Goal: Obtain resource: Obtain resource

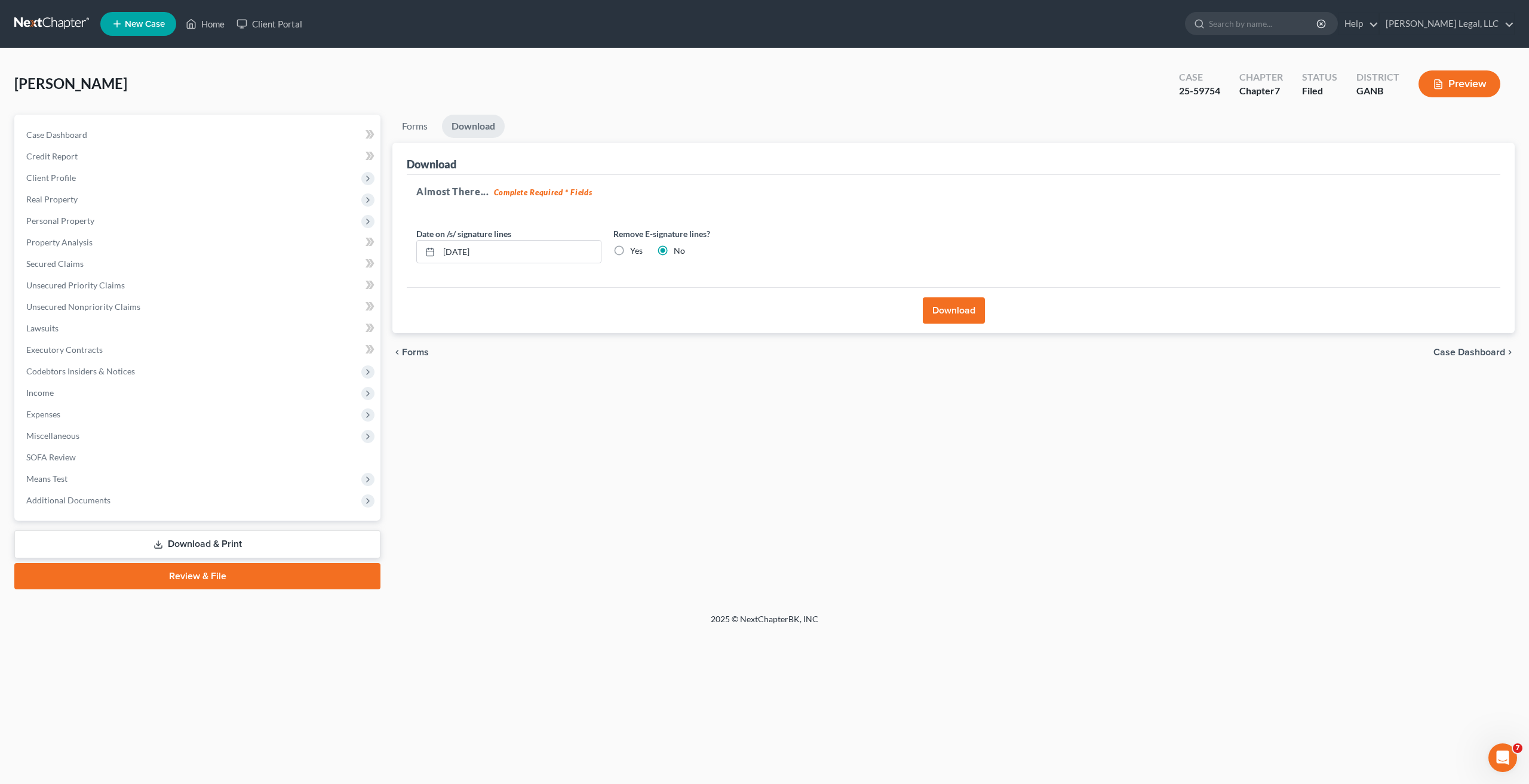
click at [51, 15] on link at bounding box center [53, 23] width 76 height 22
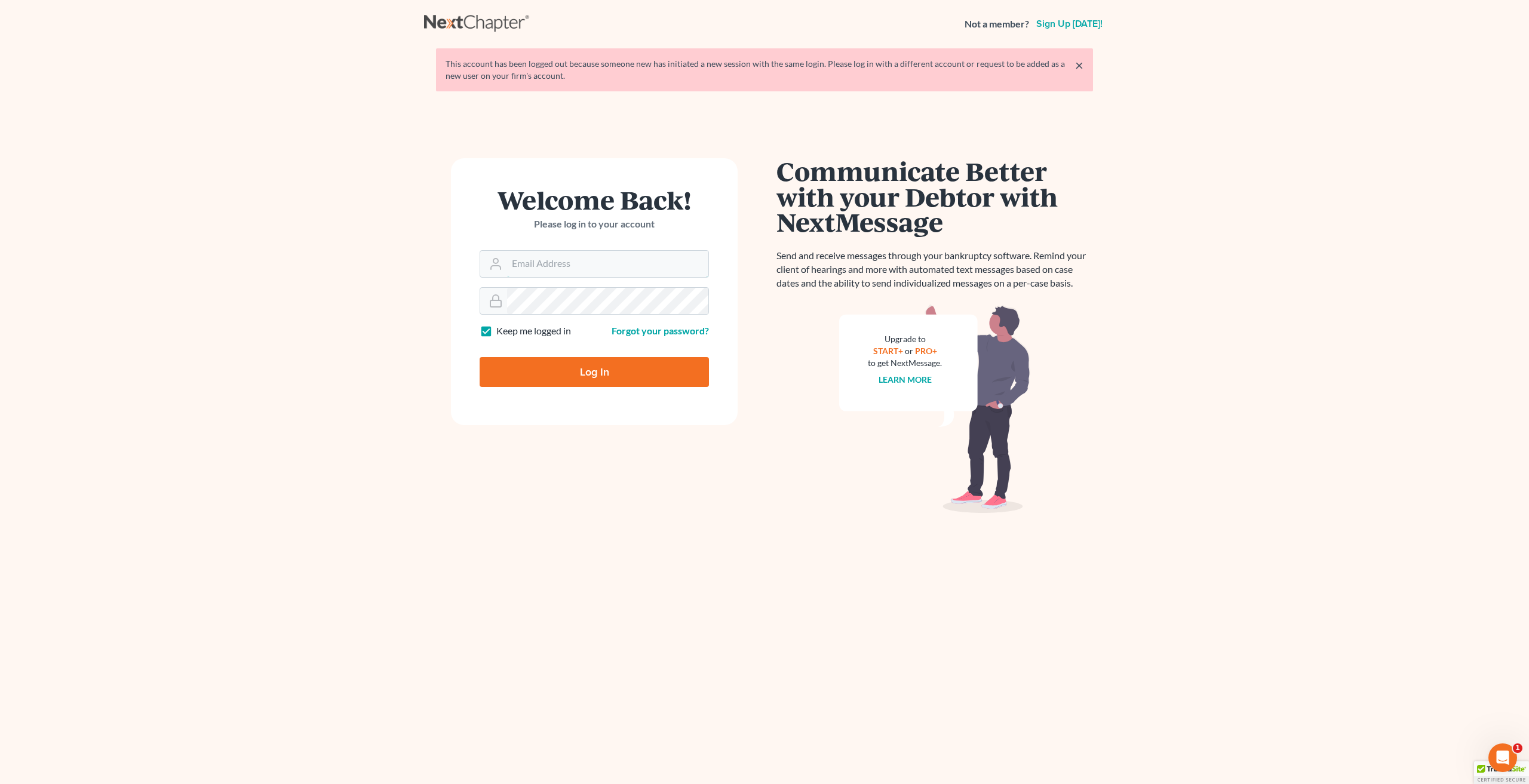
type input "[EMAIL_ADDRESS][DOMAIN_NAME]"
click at [599, 370] on input "Log In" at bounding box center [594, 372] width 229 height 29
type input "Thinking..."
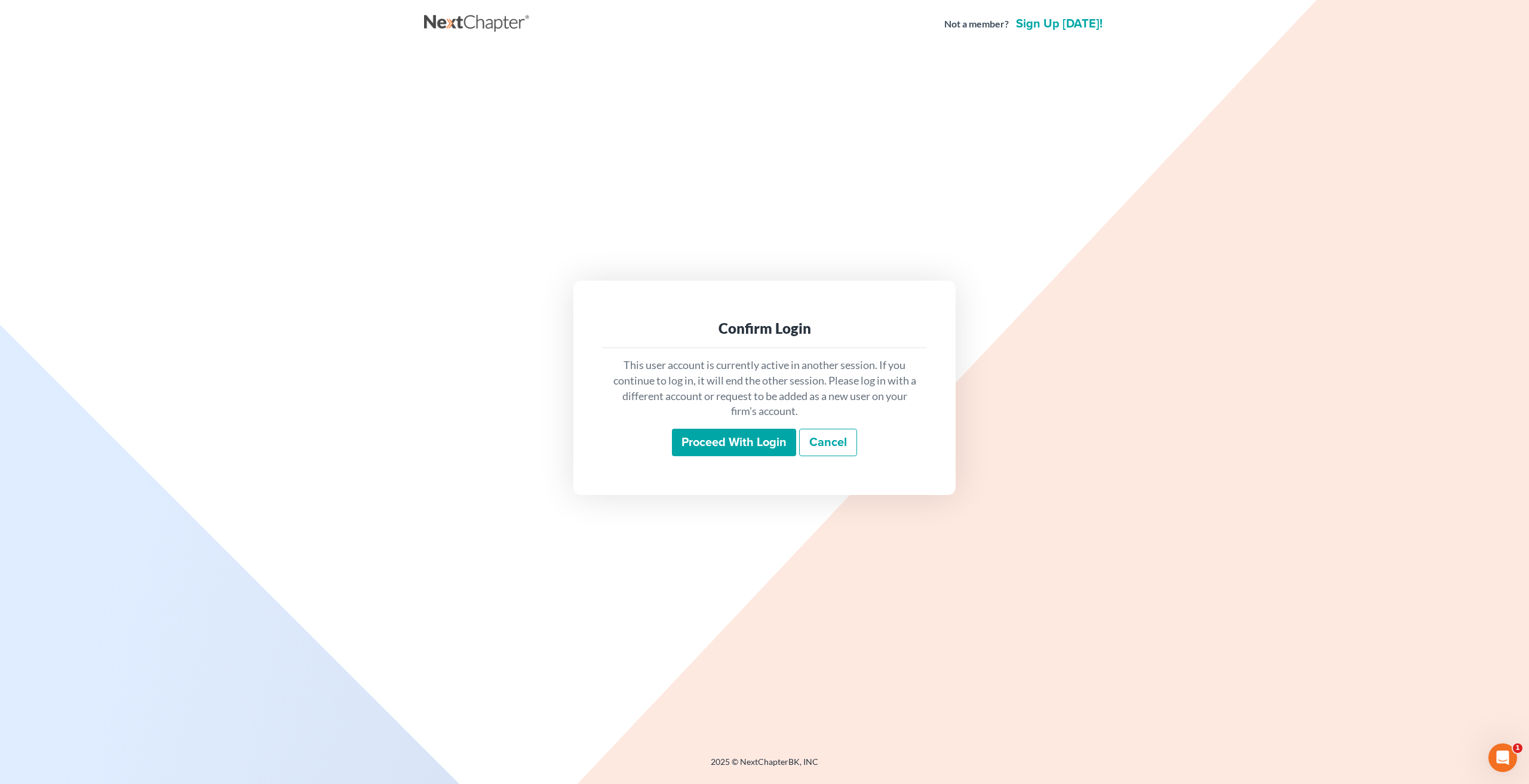
click at [725, 444] on input "Proceed with login" at bounding box center [733, 442] width 124 height 28
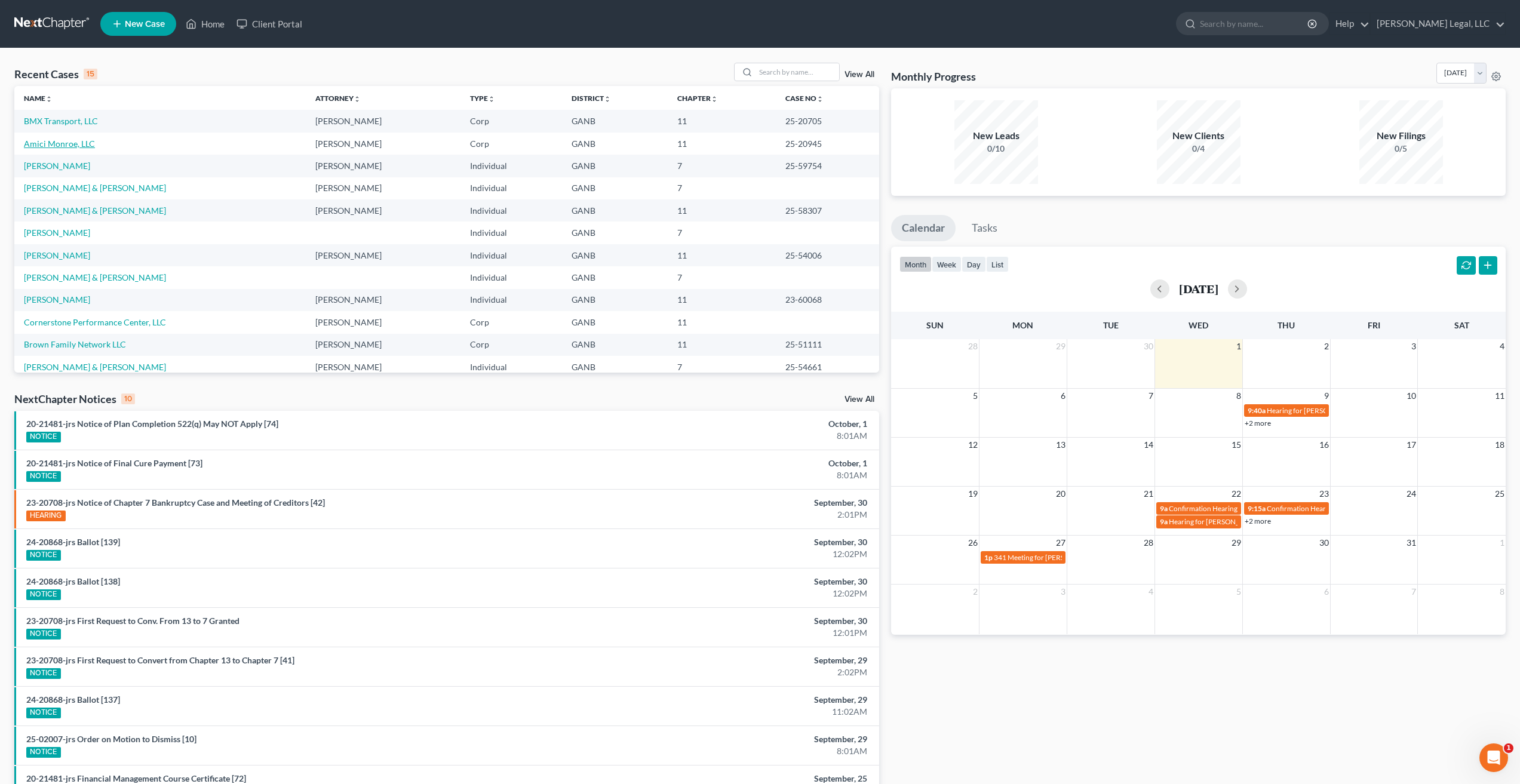
click at [63, 145] on link "Amici Monroe, LLC" at bounding box center [60, 144] width 71 height 10
select select "6"
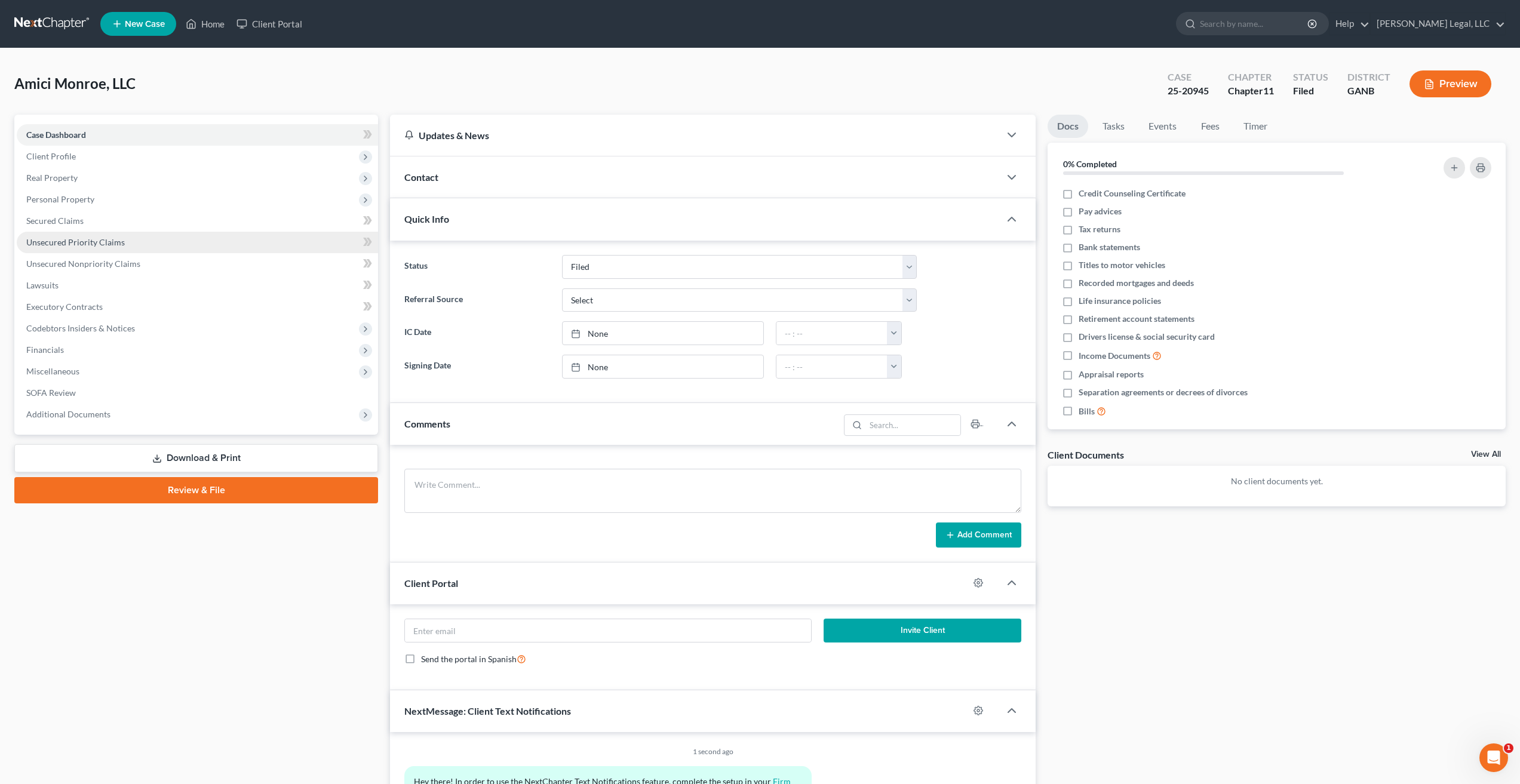
click at [111, 244] on span "Unsecured Priority Claims" at bounding box center [75, 242] width 99 height 10
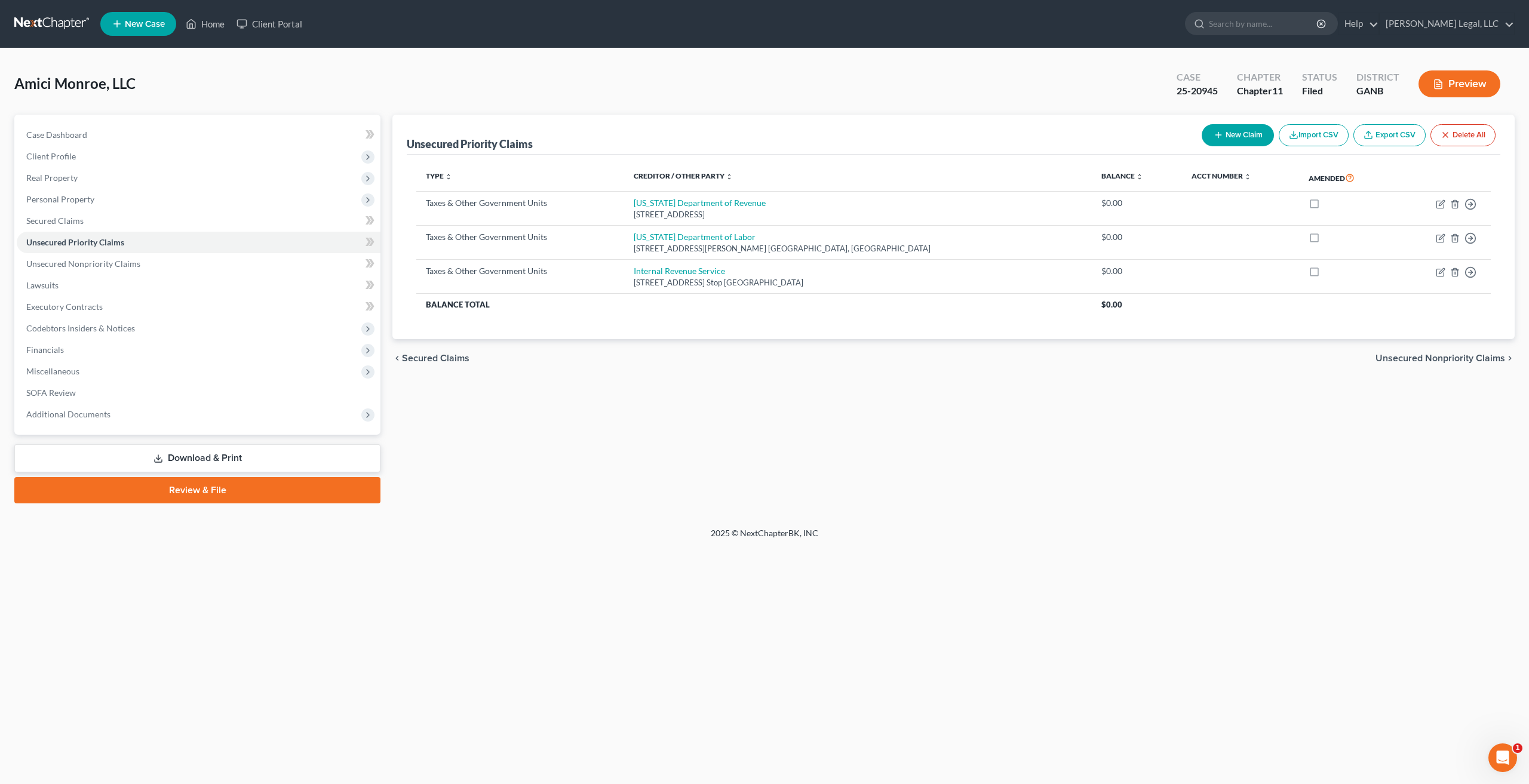
click at [37, 29] on link at bounding box center [53, 23] width 76 height 22
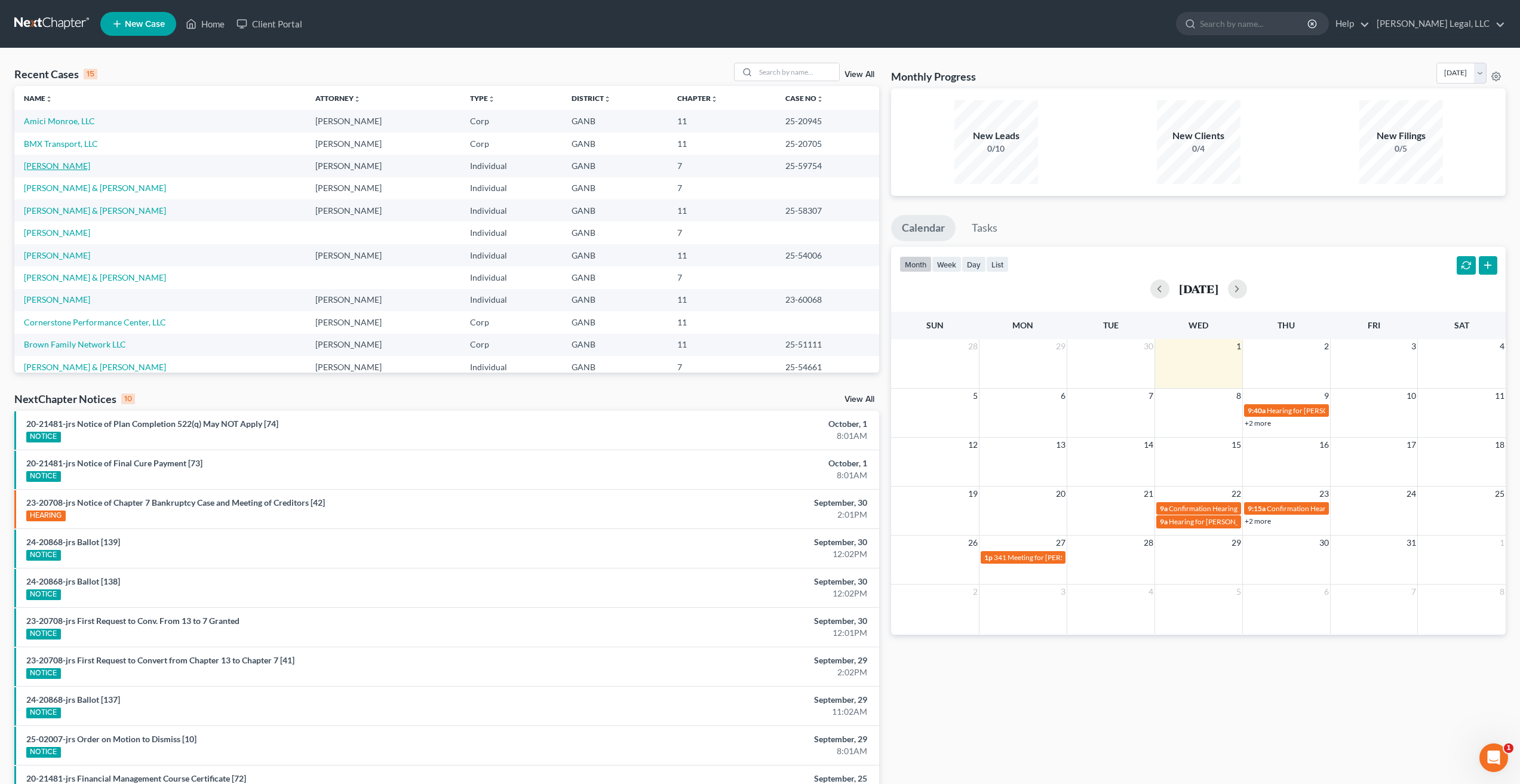
click at [61, 170] on link "[PERSON_NAME]" at bounding box center [57, 166] width 67 height 10
select select "6"
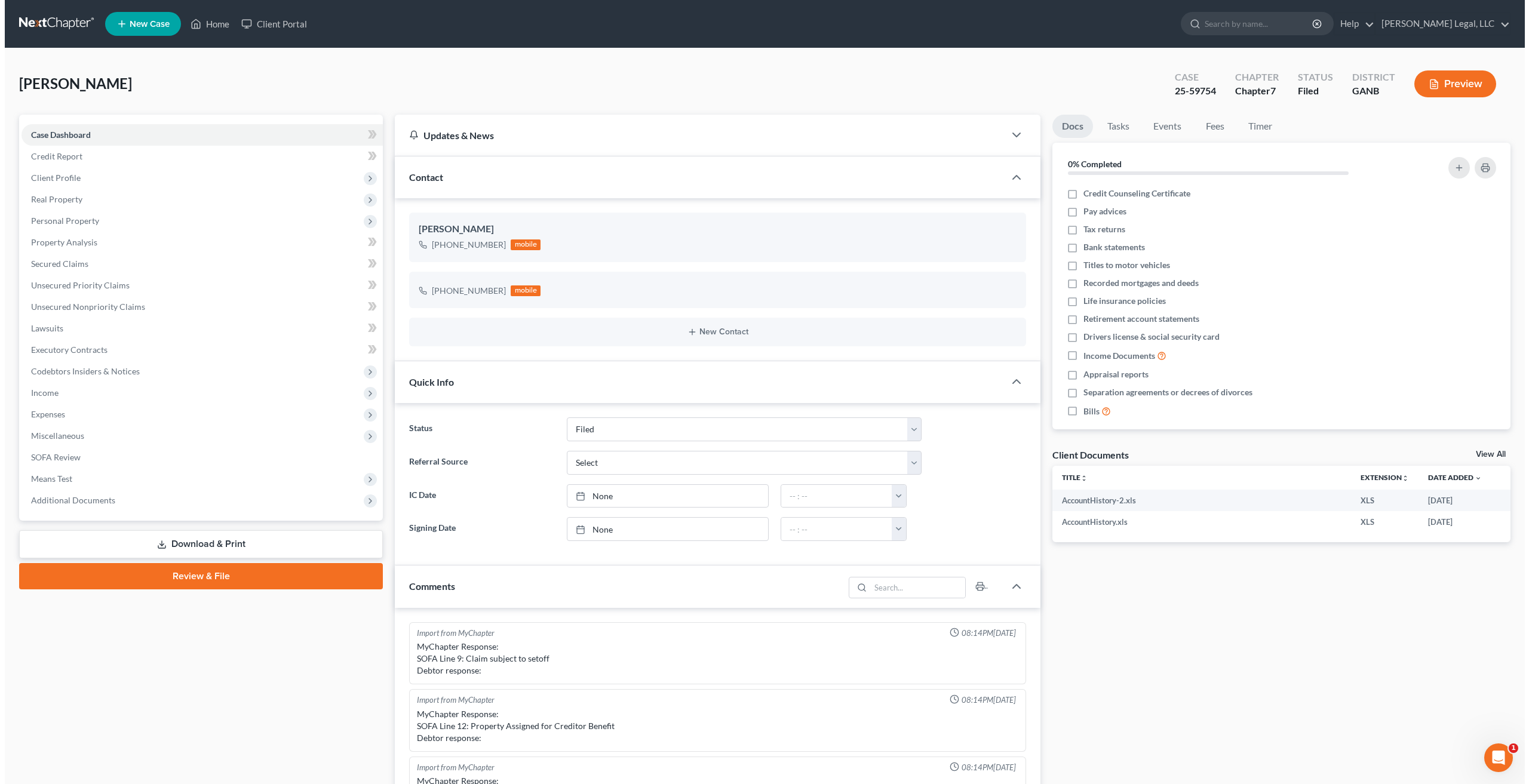
scroll to position [207, 0]
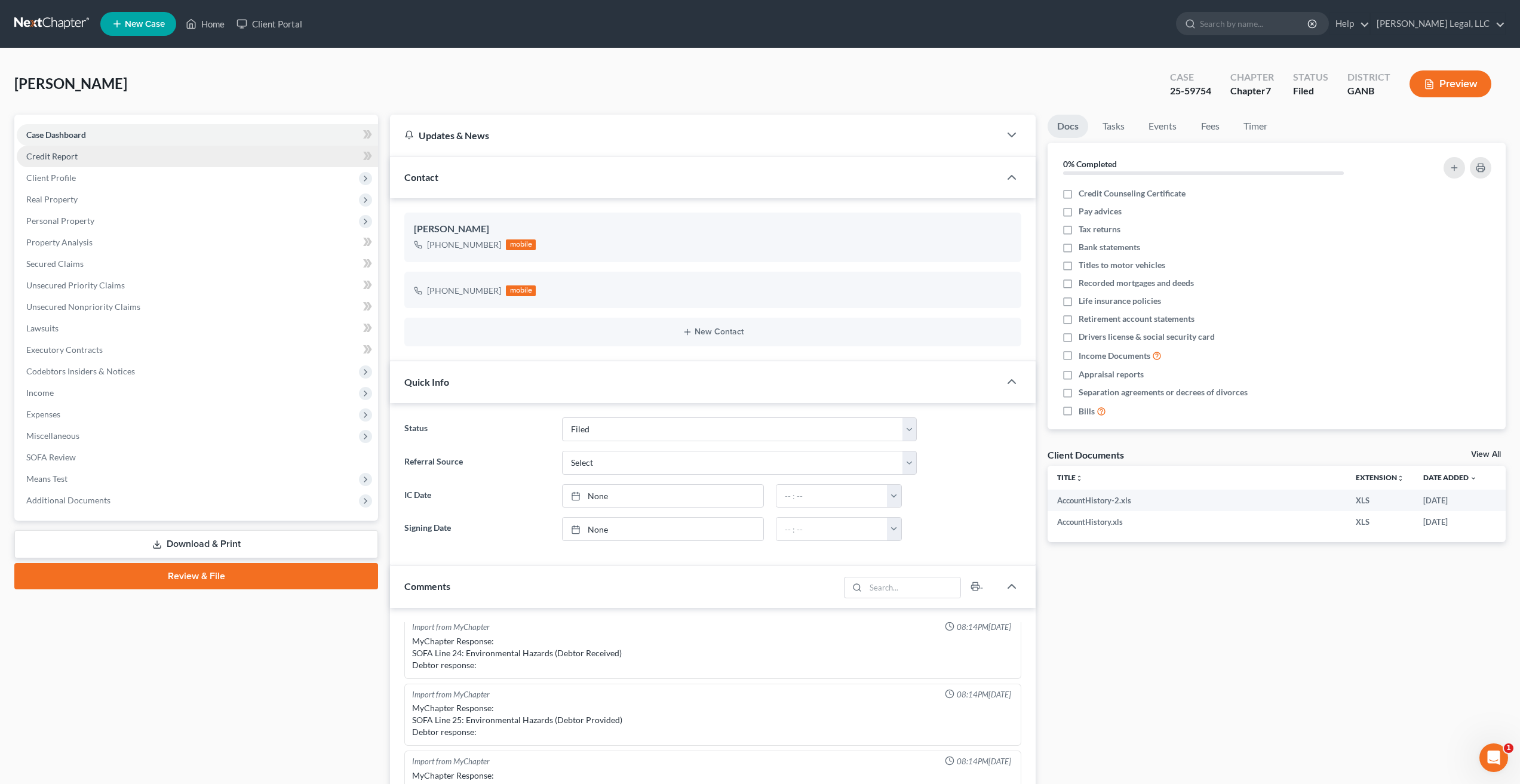
click at [71, 159] on span "Credit Report" at bounding box center [51, 157] width 51 height 10
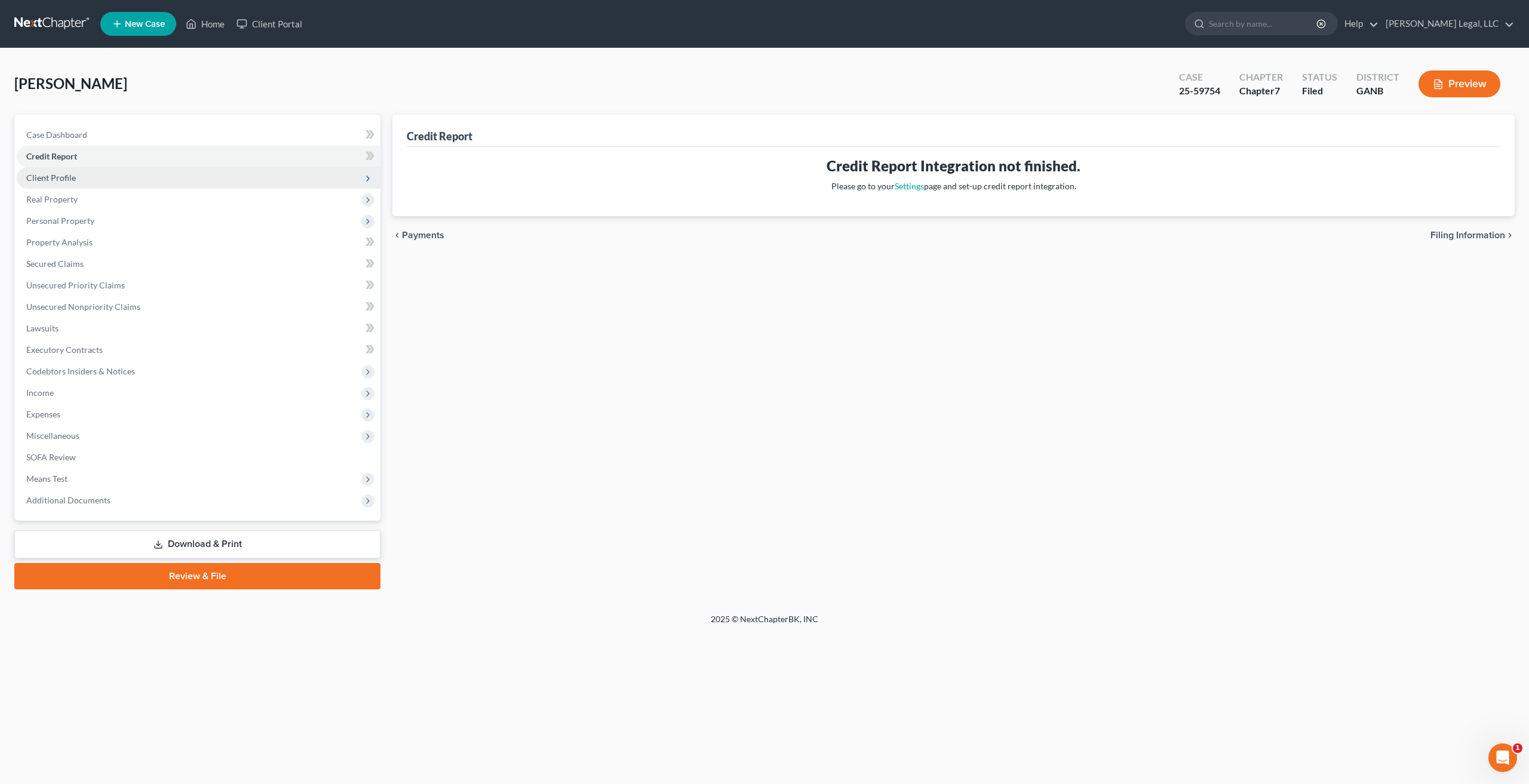
click at [96, 179] on span "Client Profile" at bounding box center [198, 177] width 364 height 22
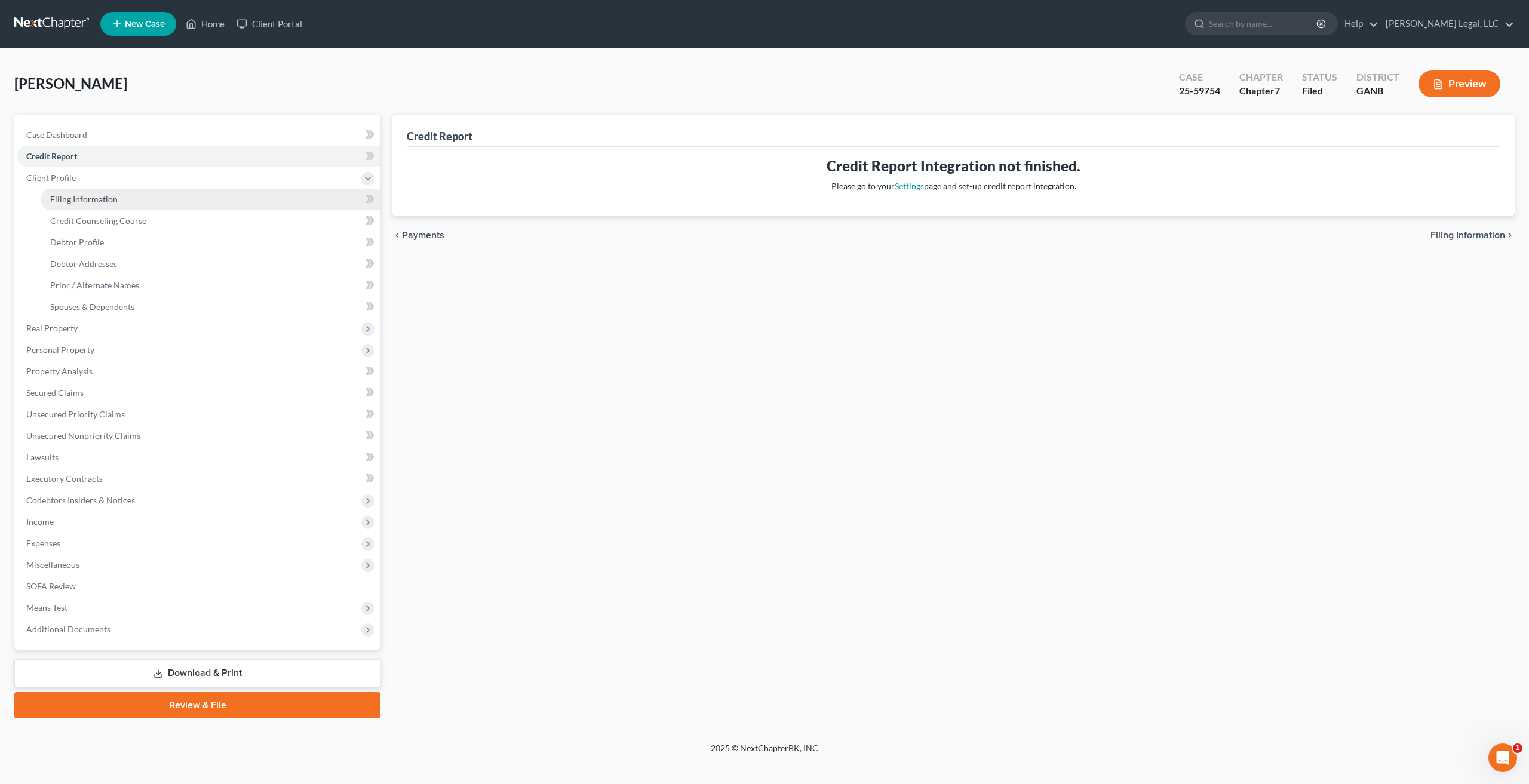
click at [101, 201] on span "Filing Information" at bounding box center [84, 199] width 68 height 10
select select "0"
select select "3"
select select "0"
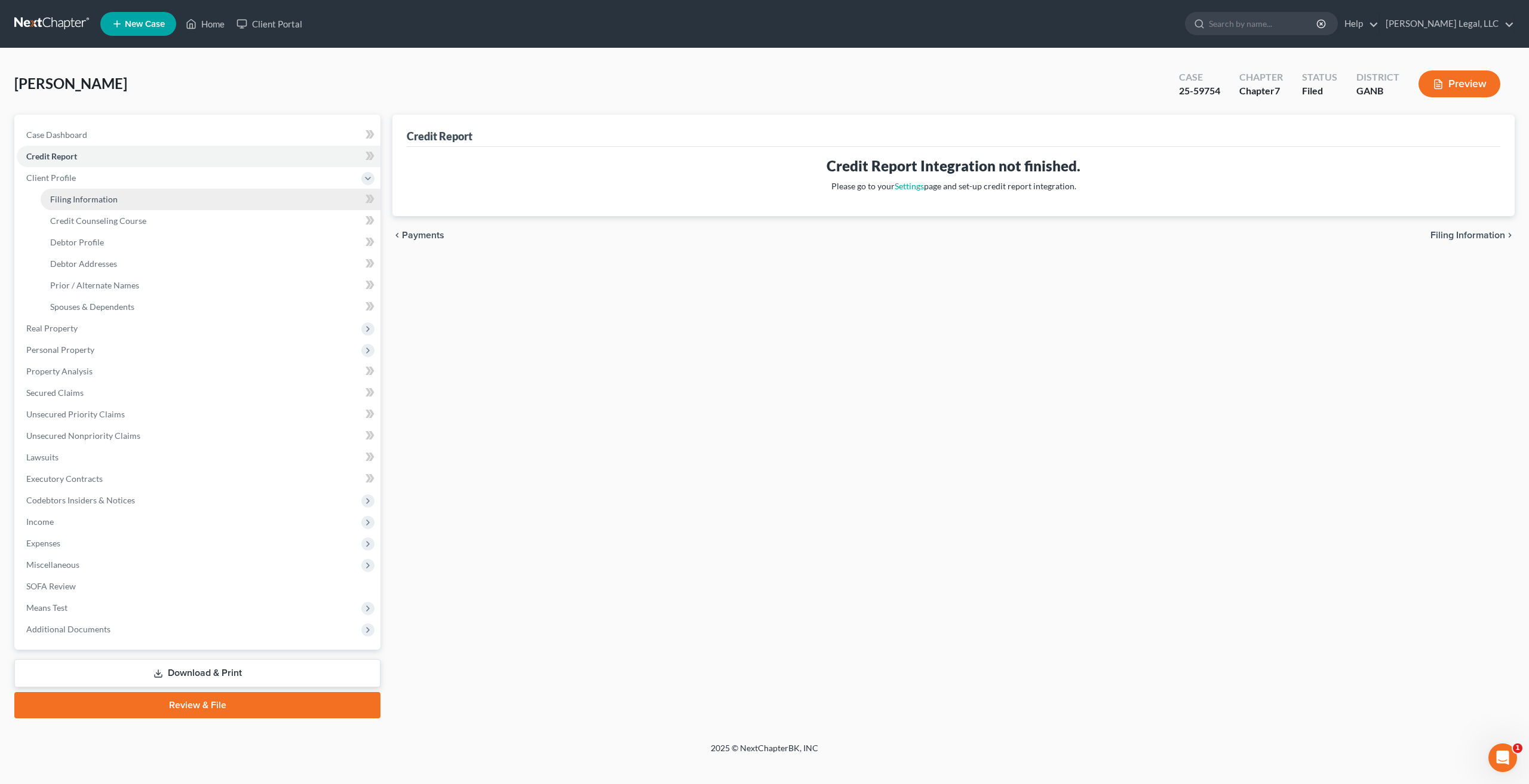
select select "19"
select select "10"
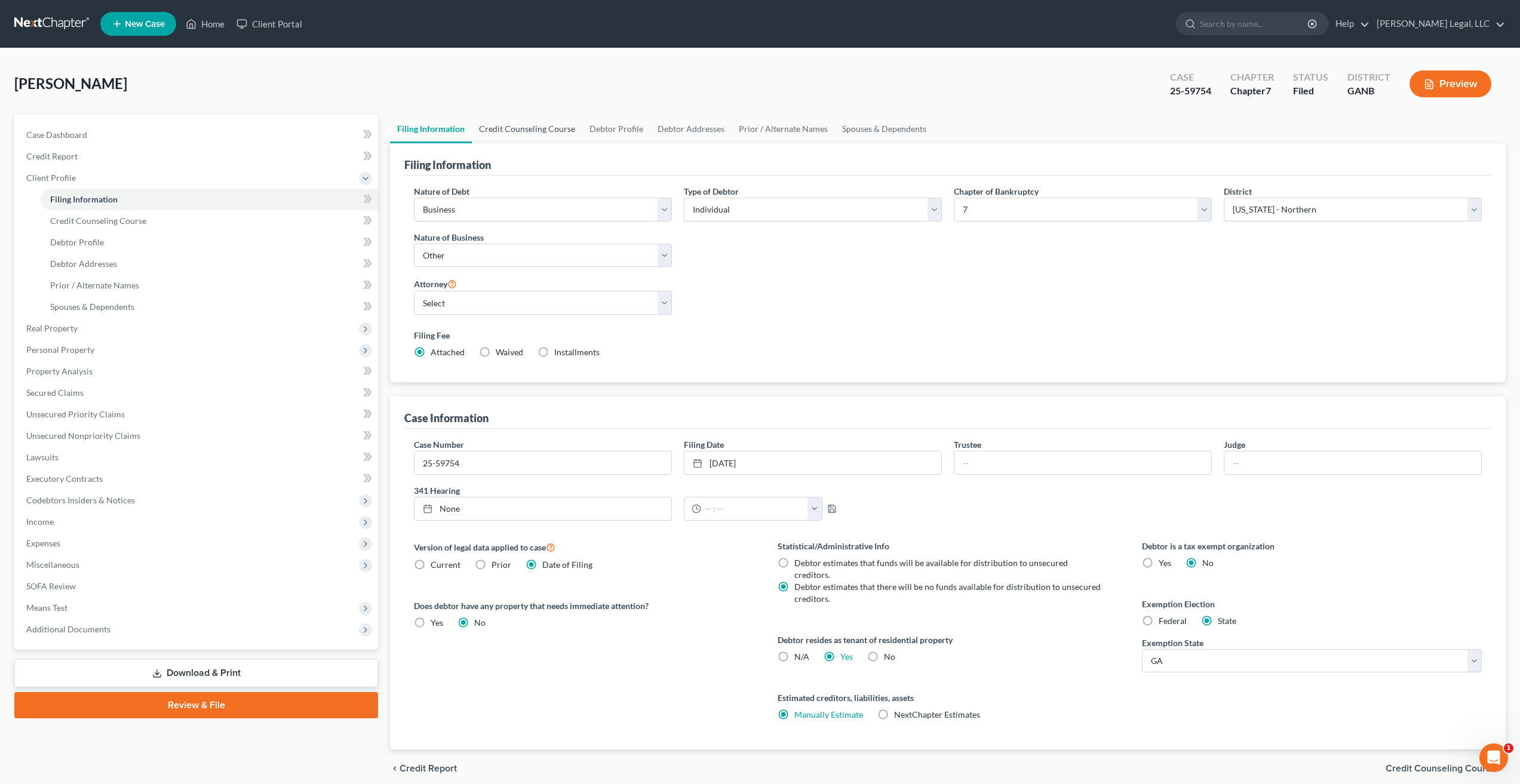
click at [535, 122] on link "Credit Counseling Course" at bounding box center [527, 128] width 111 height 29
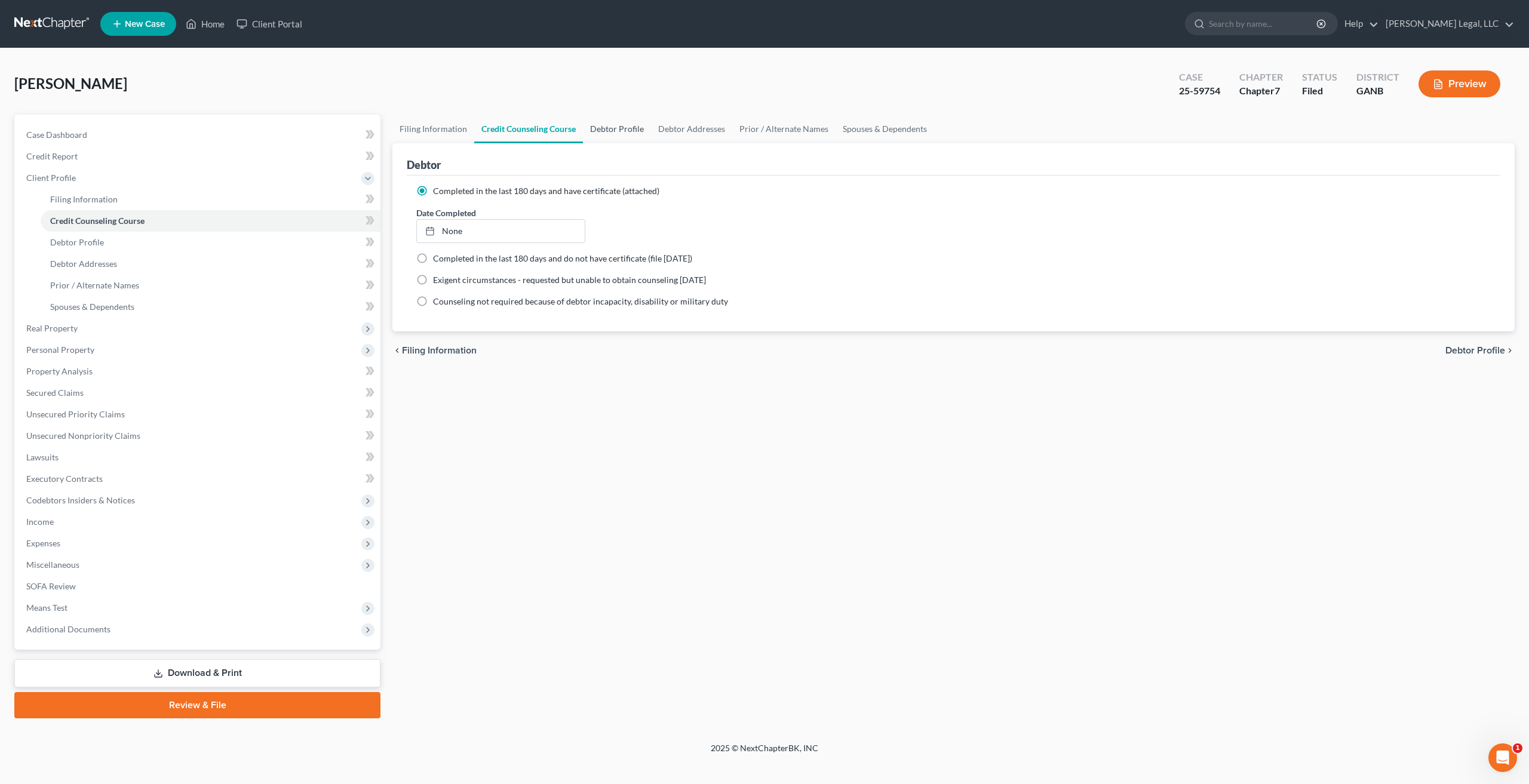
click at [625, 132] on link "Debtor Profile" at bounding box center [616, 128] width 68 height 29
select select "1"
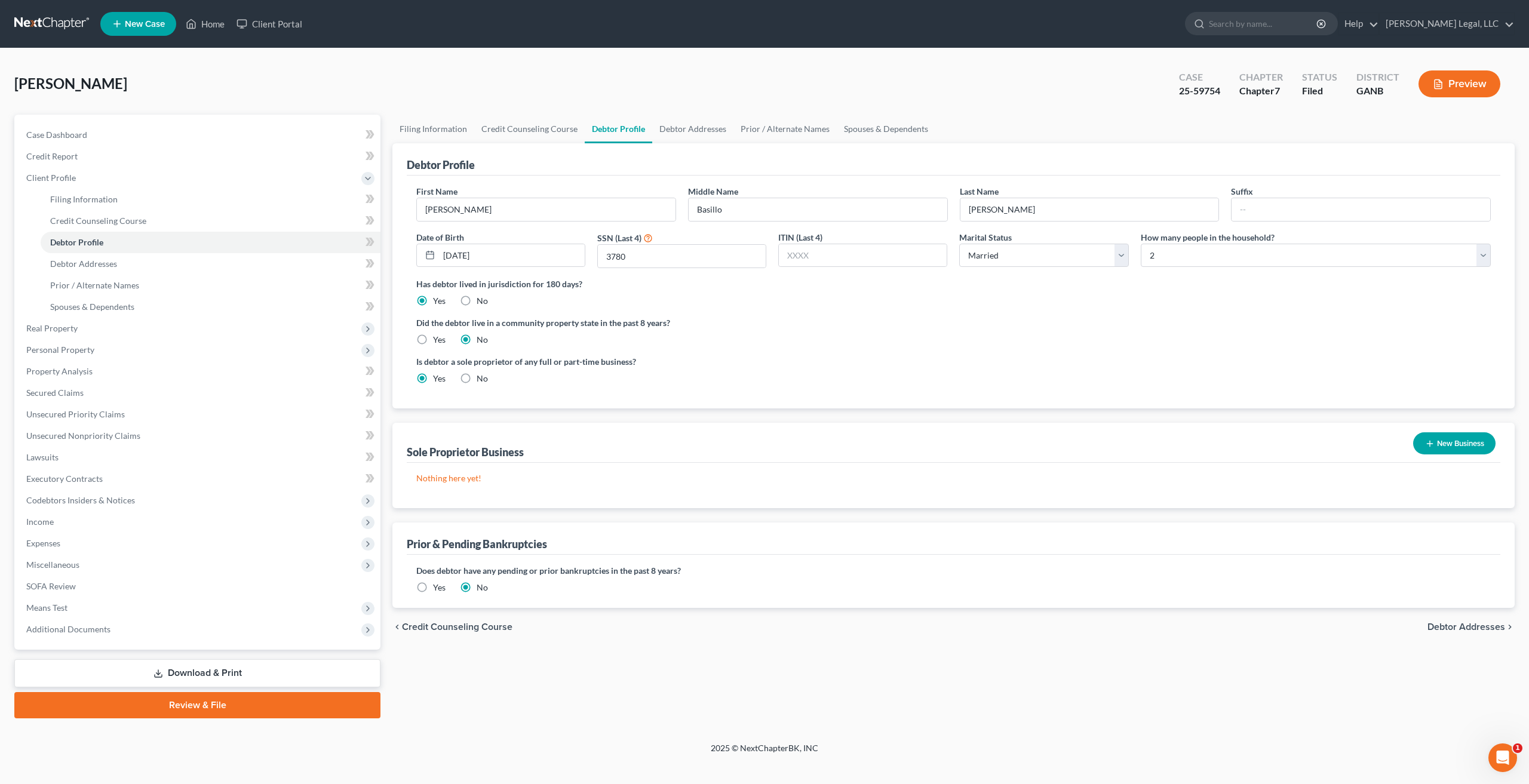
click at [221, 677] on link "Download & Print" at bounding box center [197, 673] width 366 height 28
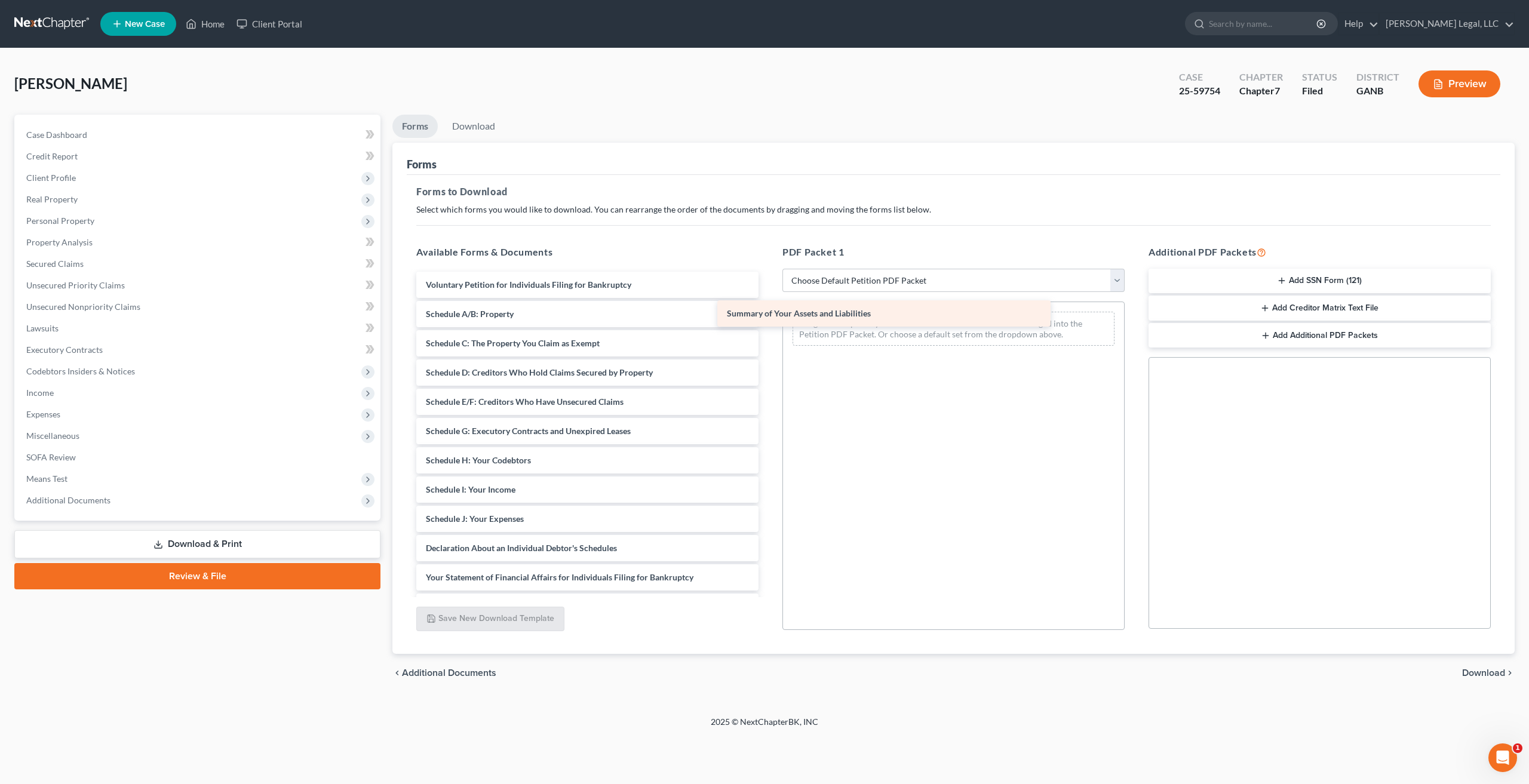
drag, startPoint x: 603, startPoint y: 322, endPoint x: 946, endPoint y: 337, distance: 343.3
click at [768, 337] on div "Summary of Your Assets and Liabilities Voluntary Petition for Individuals Filin…" at bounding box center [587, 533] width 361 height 524
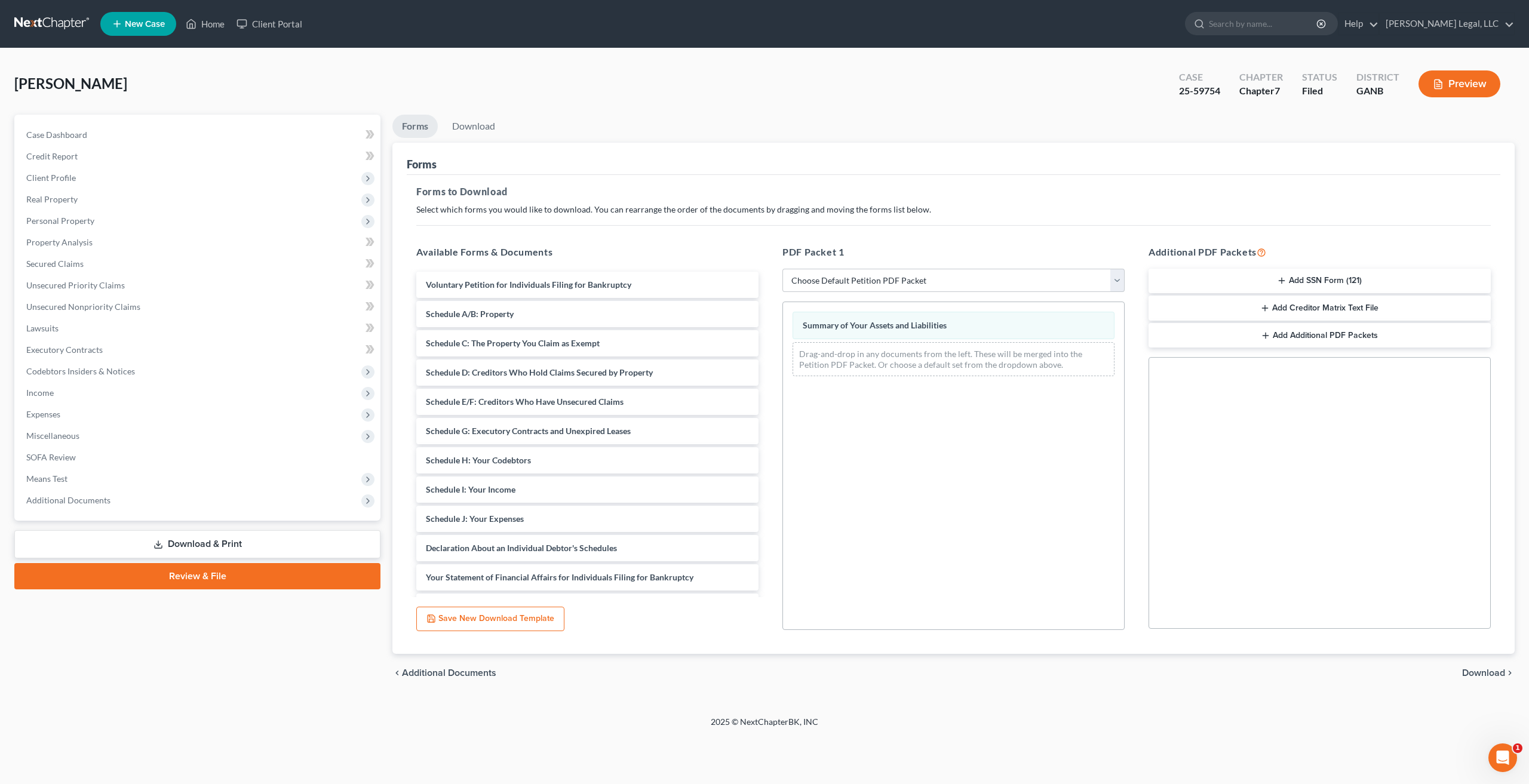
click at [1480, 668] on span "Download" at bounding box center [1484, 672] width 43 height 10
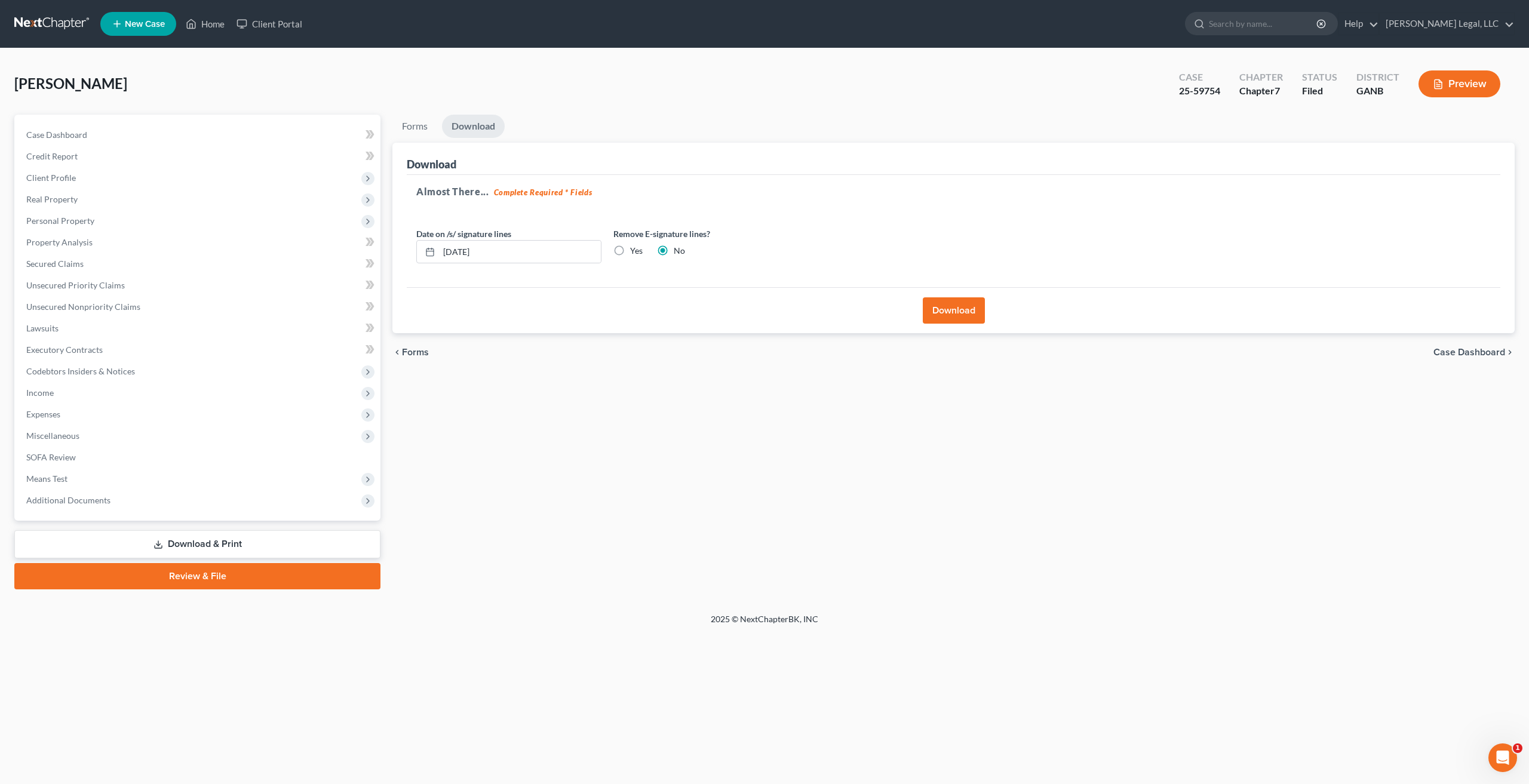
click at [950, 305] on button "Download" at bounding box center [954, 311] width 62 height 26
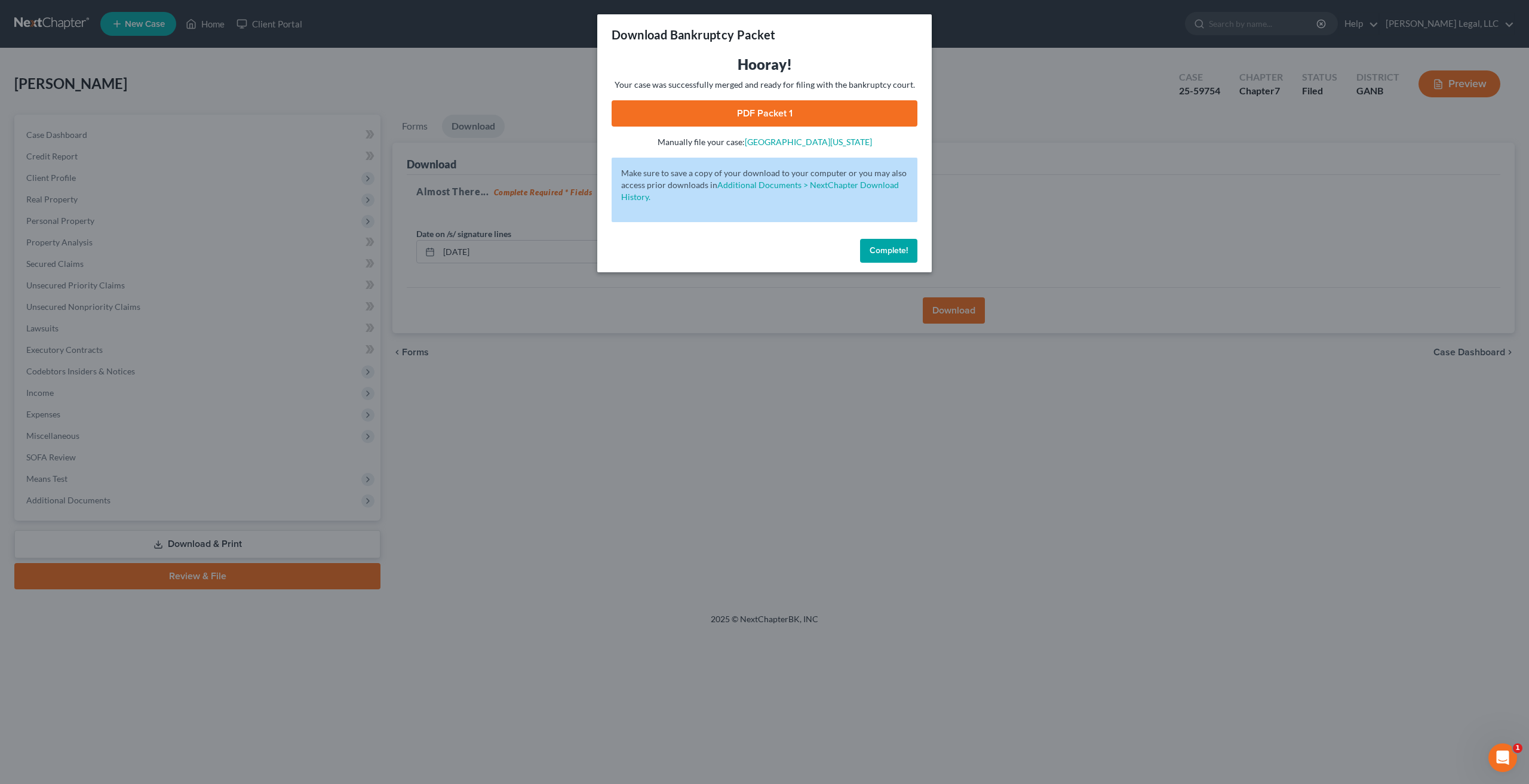
click at [792, 114] on link "PDF Packet 1" at bounding box center [764, 113] width 306 height 26
